Goal: Check status: Check status

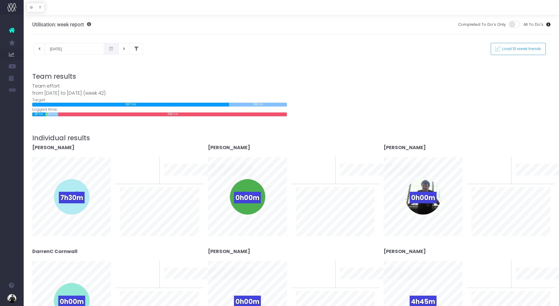
click at [33, 52] on div "[DATE] This week Load 10 week trends" at bounding box center [85, 49] width 115 height 12
click at [37, 52] on button at bounding box center [40, 49] width 12 height 12
type input "[DATE]"
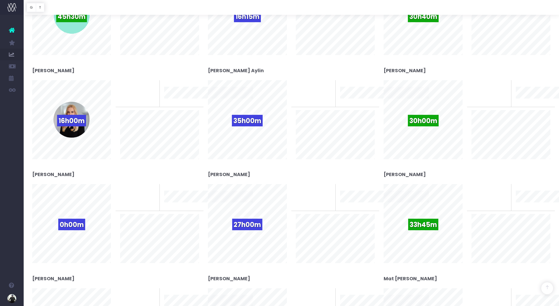
scroll to position [284, 0]
click at [423, 123] on span "30h00m" at bounding box center [423, 121] width 31 height 12
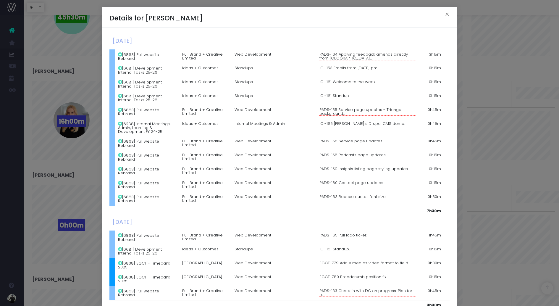
click at [420, 119] on td "0h45m" at bounding box center [431, 112] width 25 height 14
drag, startPoint x: 138, startPoint y: 114, endPoint x: 195, endPoint y: 113, distance: 57.1
click at [179, 113] on td "[6863] Pull website Rebrand" at bounding box center [147, 112] width 64 height 14
click at [120, 157] on icon at bounding box center [120, 155] width 4 height 4
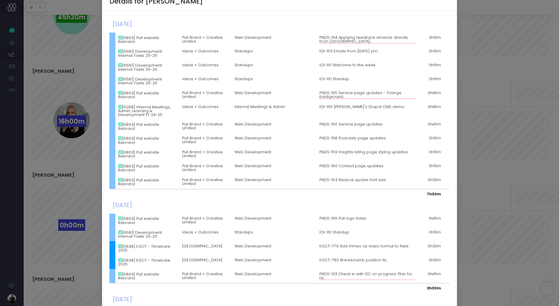
scroll to position [21, 0]
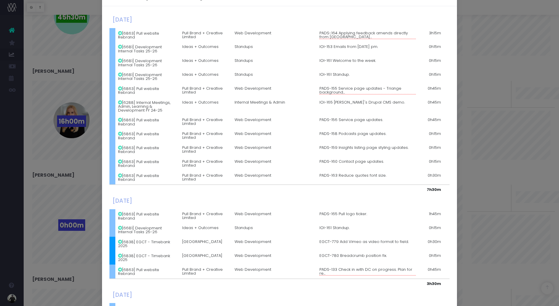
click at [166, 97] on td "[6863] Pull website Rebrand" at bounding box center [147, 90] width 64 height 14
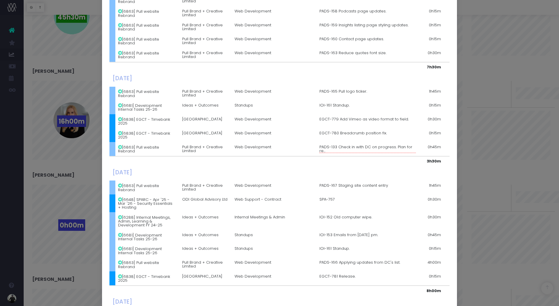
scroll to position [149, 0]
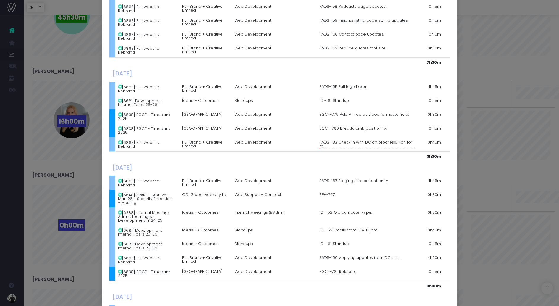
click at [121, 89] on icon at bounding box center [120, 87] width 4 height 4
